Goal: Use online tool/utility: Utilize a website feature to perform a specific function

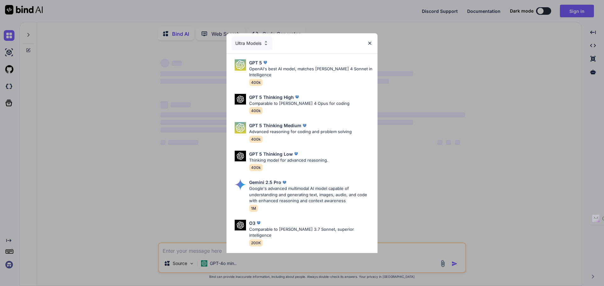
click at [369, 43] on img at bounding box center [369, 43] width 5 height 5
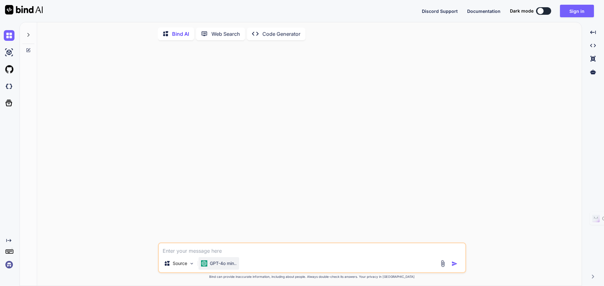
click at [217, 269] on div "GPT-4o min.." at bounding box center [218, 263] width 41 height 13
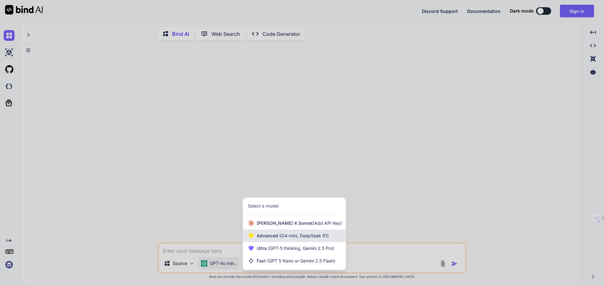
click at [284, 236] on span "(O4-mini, DeepSeek R1)" at bounding box center [303, 235] width 51 height 5
type textarea "x"
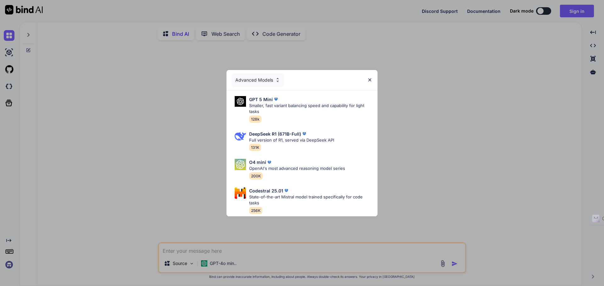
click at [372, 78] on div "Advanced Models" at bounding box center [301, 80] width 151 height 20
click at [364, 76] on div "Advanced Models" at bounding box center [301, 80] width 151 height 20
click at [367, 78] on img at bounding box center [369, 79] width 5 height 5
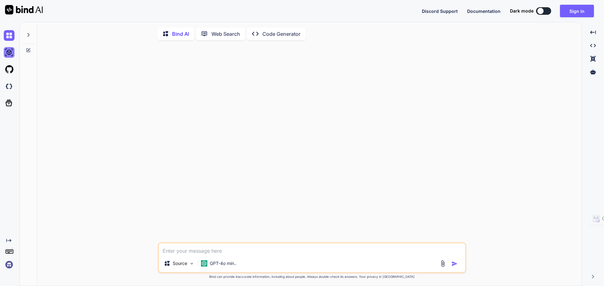
click at [14, 53] on img at bounding box center [9, 52] width 11 height 11
